Goal: Transaction & Acquisition: Purchase product/service

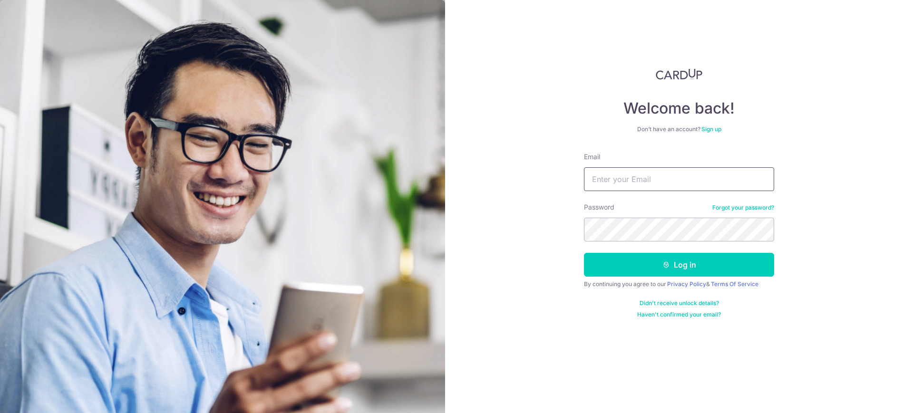
click at [602, 180] on input "Email" at bounding box center [679, 179] width 190 height 24
type input "[EMAIL_ADDRESS][DOMAIN_NAME]"
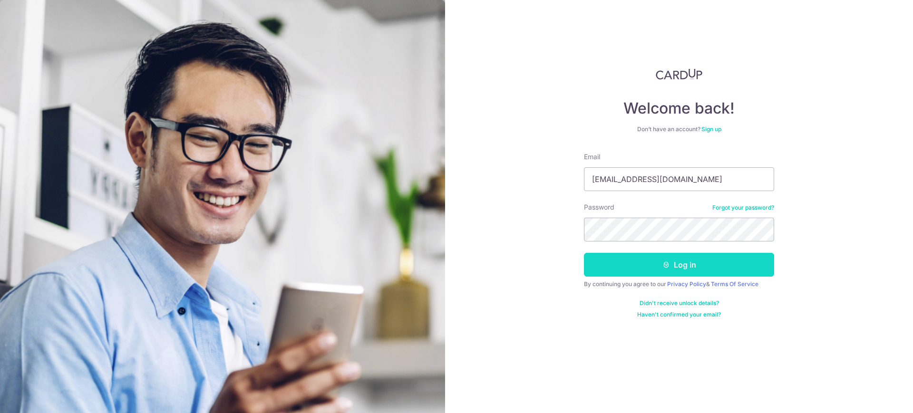
click at [632, 267] on button "Log in" at bounding box center [679, 265] width 190 height 24
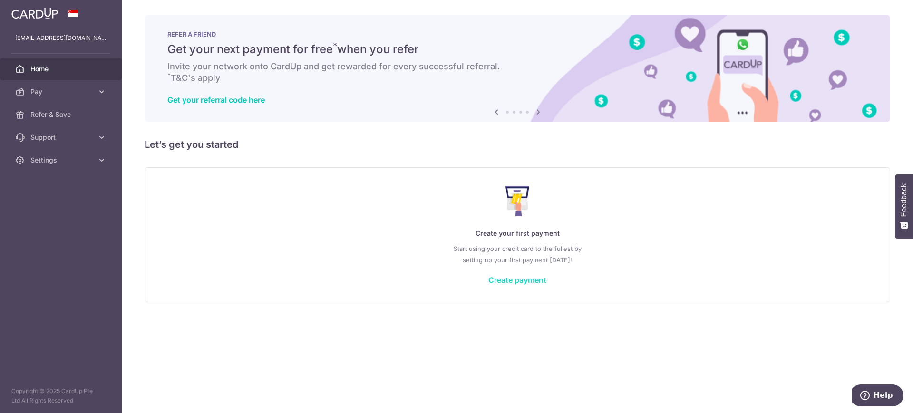
click at [529, 281] on link "Create payment" at bounding box center [518, 280] width 58 height 10
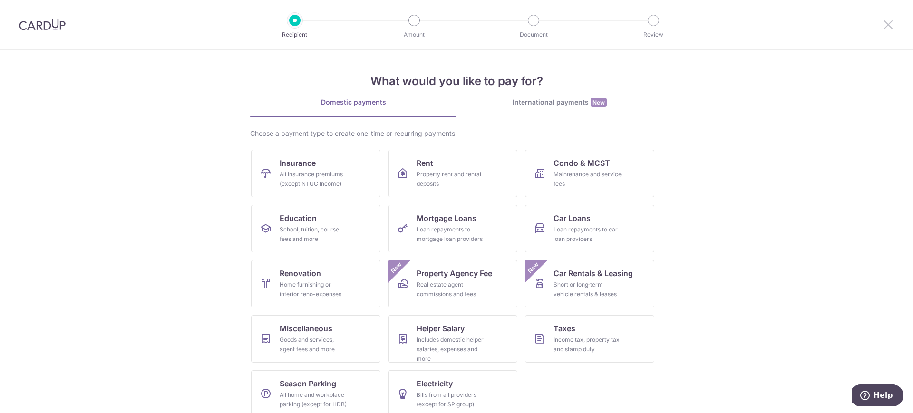
click at [887, 24] on icon at bounding box center [888, 25] width 11 height 12
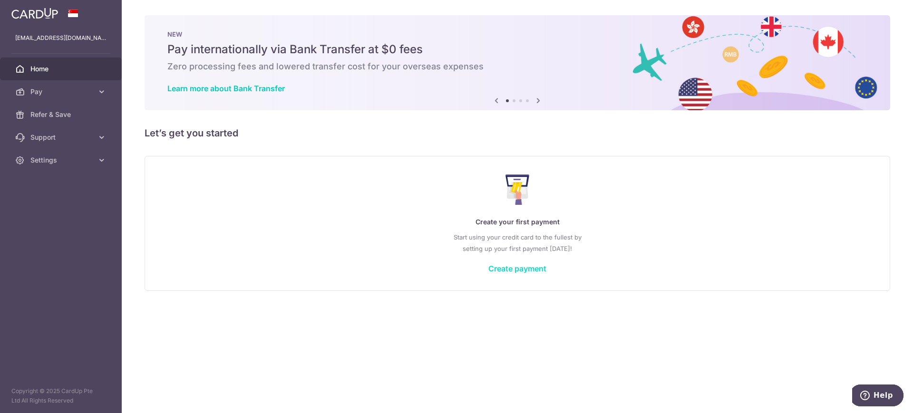
click at [523, 265] on link "Create payment" at bounding box center [518, 269] width 58 height 10
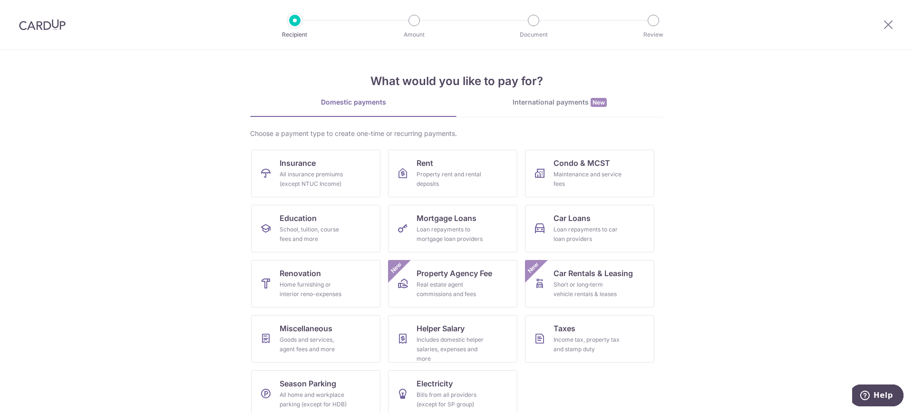
scroll to position [12, 0]
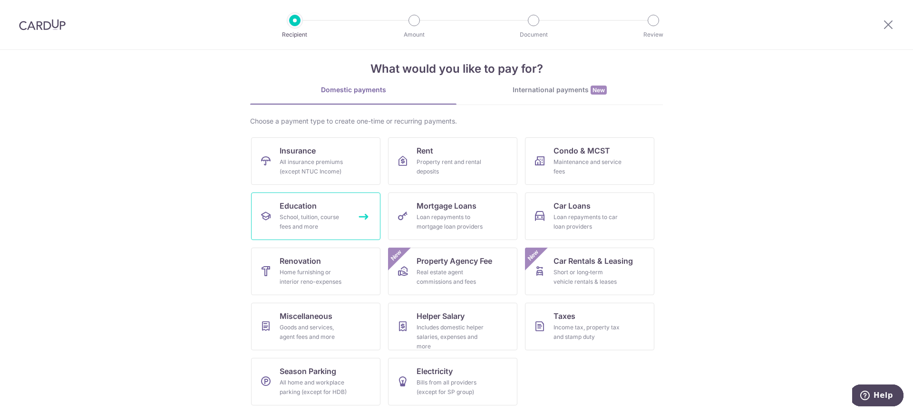
click at [358, 222] on link "Education School, tuition, course fees and more" at bounding box center [315, 217] width 129 height 48
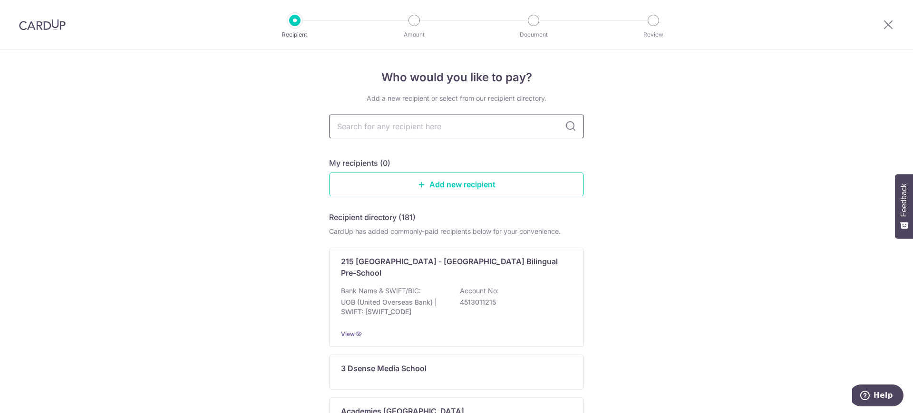
click at [355, 128] on input "text" at bounding box center [456, 127] width 255 height 24
type input "achieva"
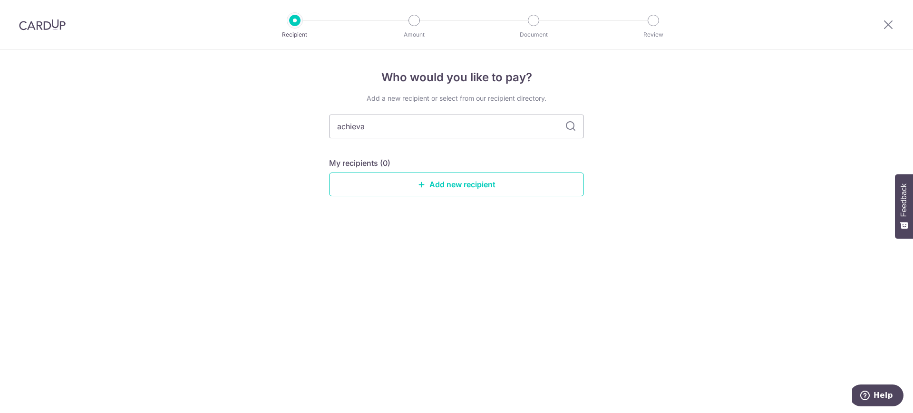
click at [570, 125] on icon at bounding box center [570, 126] width 11 height 11
click at [465, 185] on link "Add new recipient" at bounding box center [456, 185] width 255 height 24
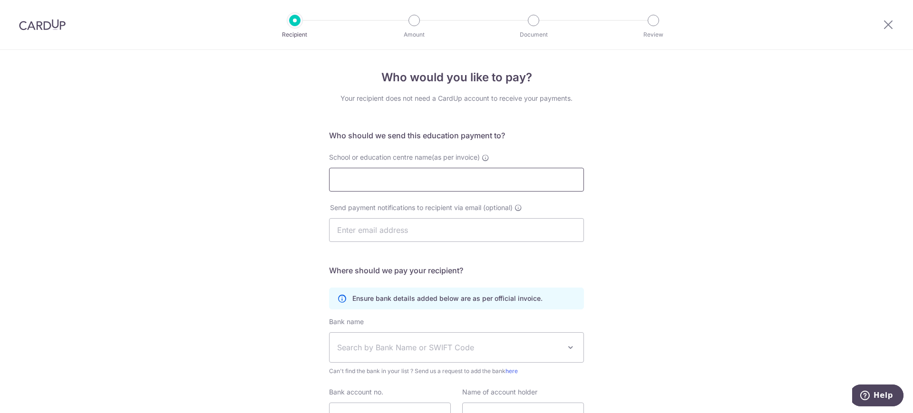
click at [465, 185] on input "School or education centre name(as per invoice)" at bounding box center [456, 180] width 255 height 24
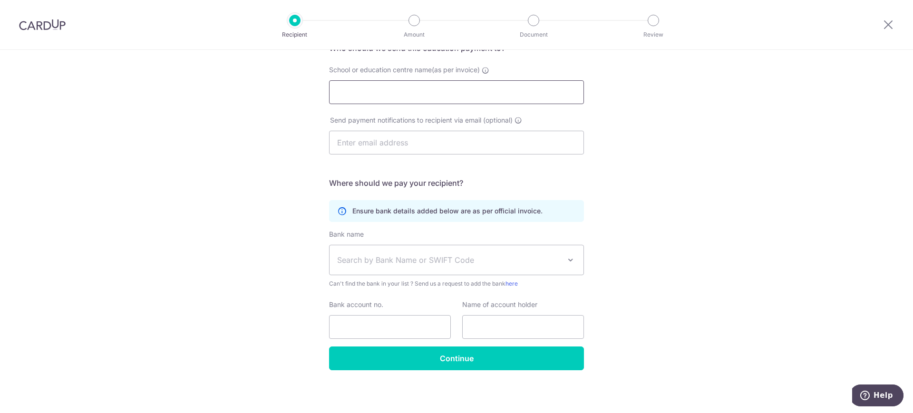
scroll to position [89, 0]
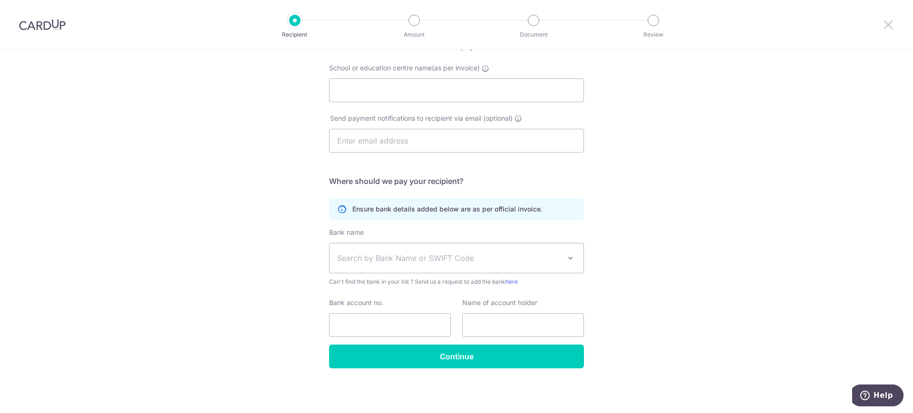
drag, startPoint x: 885, startPoint y: 28, endPoint x: 510, endPoint y: 59, distance: 375.7
click at [885, 28] on icon at bounding box center [888, 25] width 11 height 12
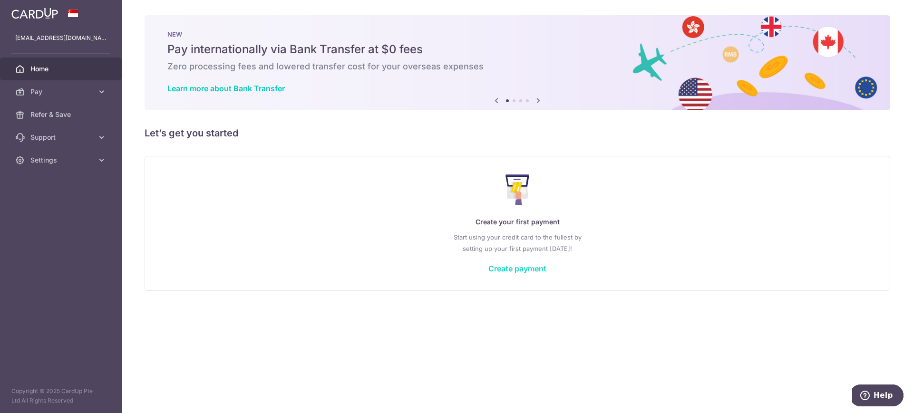
click at [509, 271] on link "Create payment" at bounding box center [518, 269] width 58 height 10
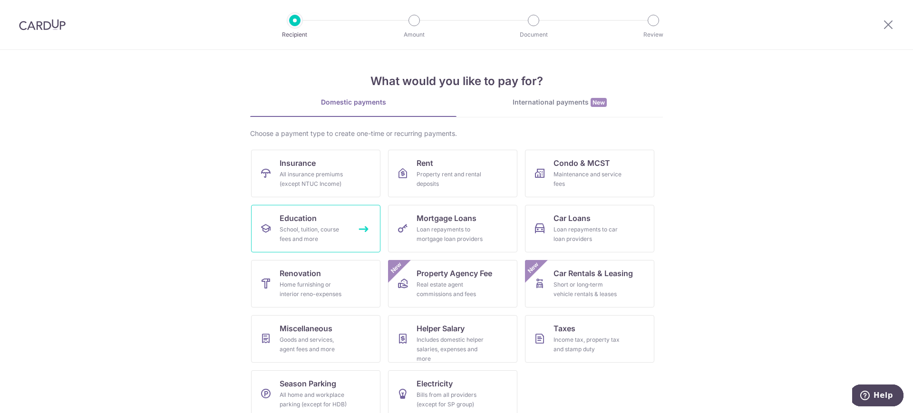
click at [339, 236] on div "School, tuition, course fees and more" at bounding box center [314, 234] width 69 height 19
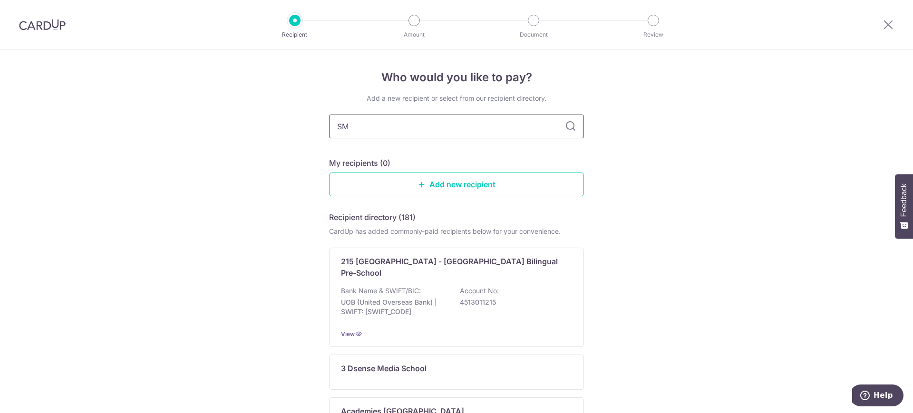
type input "SMU"
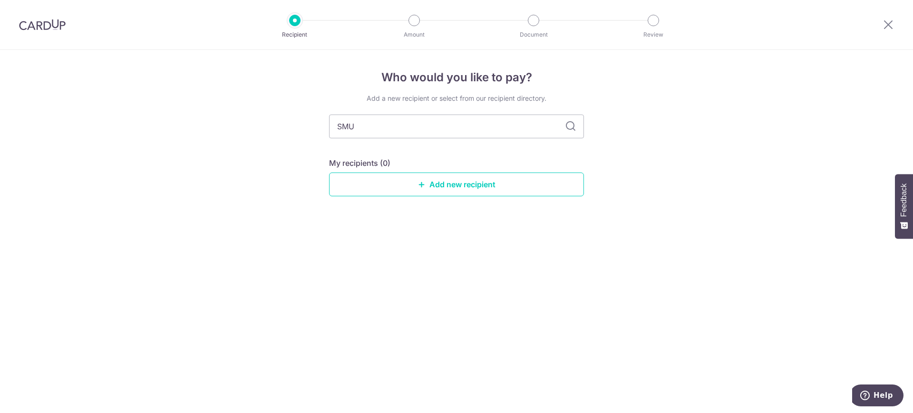
click at [568, 128] on icon at bounding box center [570, 126] width 11 height 11
click at [435, 128] on input "SMU" at bounding box center [456, 127] width 255 height 24
type input "Singapore management university"
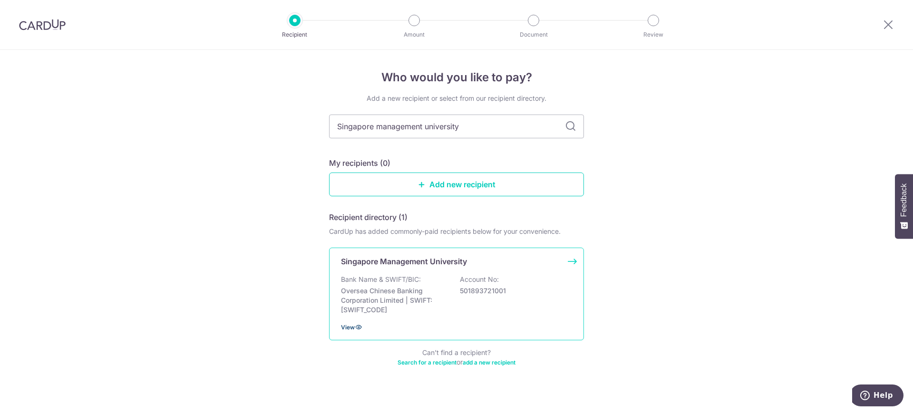
click at [351, 326] on span "View" at bounding box center [348, 327] width 14 height 7
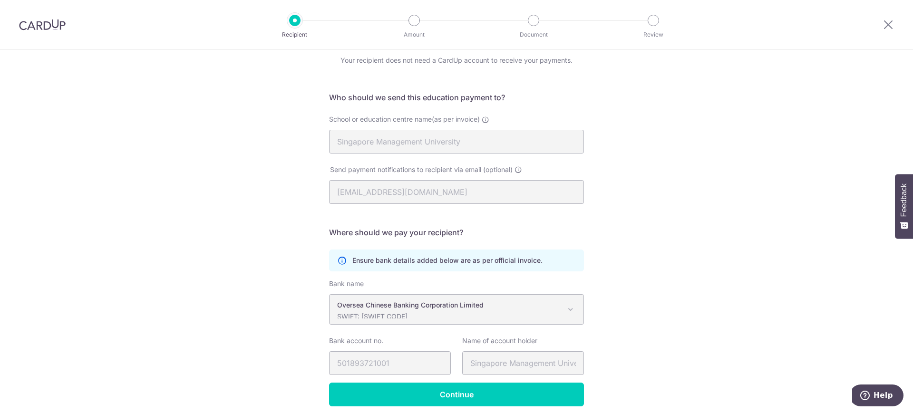
scroll to position [76, 0]
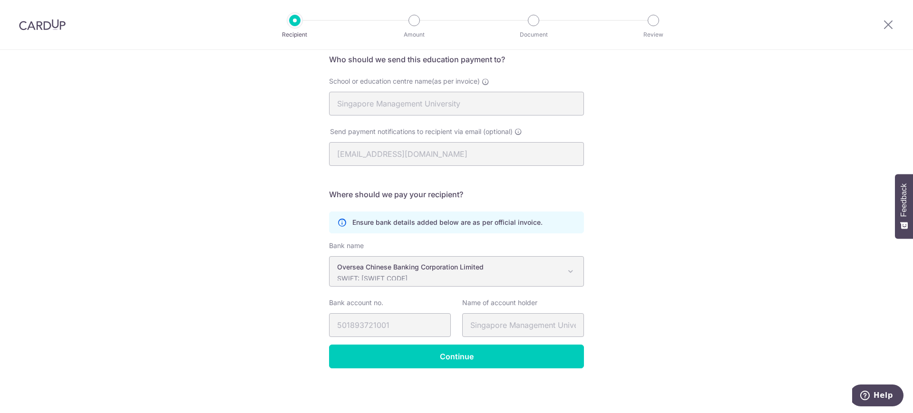
click at [570, 271] on span at bounding box center [570, 271] width 11 height 11
click at [565, 267] on span at bounding box center [570, 271] width 11 height 11
click at [893, 20] on icon at bounding box center [888, 25] width 11 height 12
click at [888, 23] on icon at bounding box center [888, 25] width 11 height 12
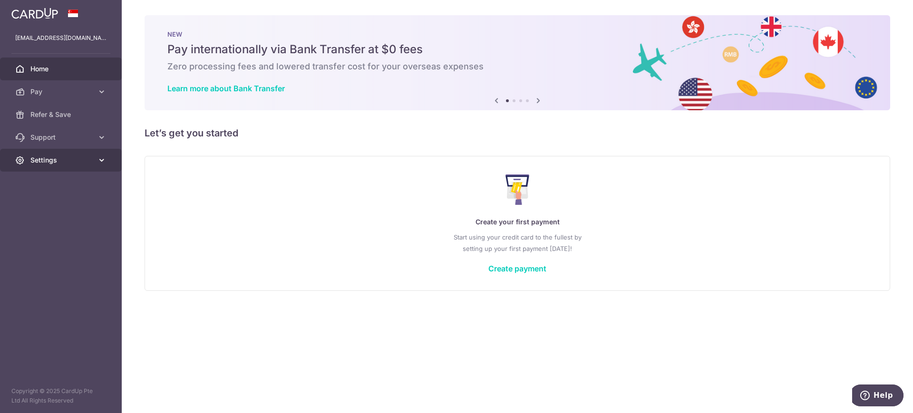
click at [75, 160] on span "Settings" at bounding box center [61, 161] width 63 height 10
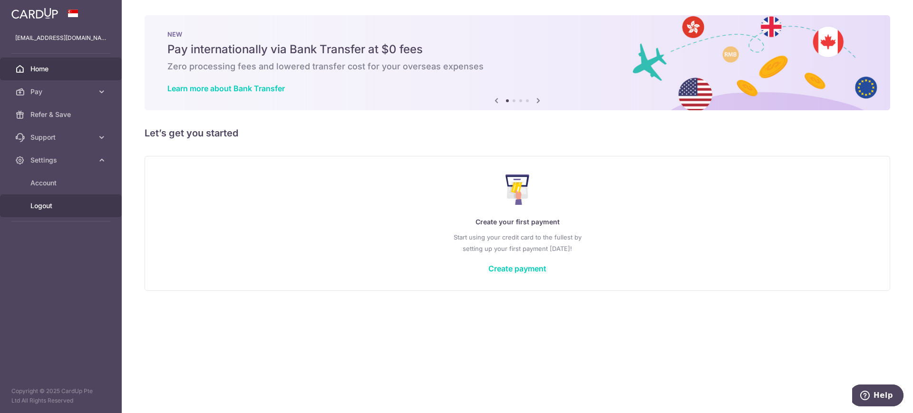
click at [54, 208] on span "Logout" at bounding box center [61, 206] width 63 height 10
